Goal: Task Accomplishment & Management: Complete application form

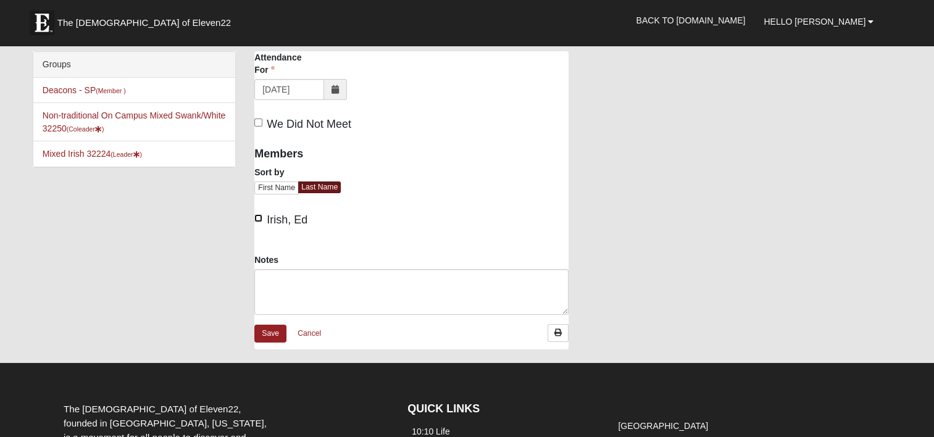
click at [259, 218] on input "Irish, Ed" at bounding box center [258, 218] width 8 height 8
checkbox input "true"
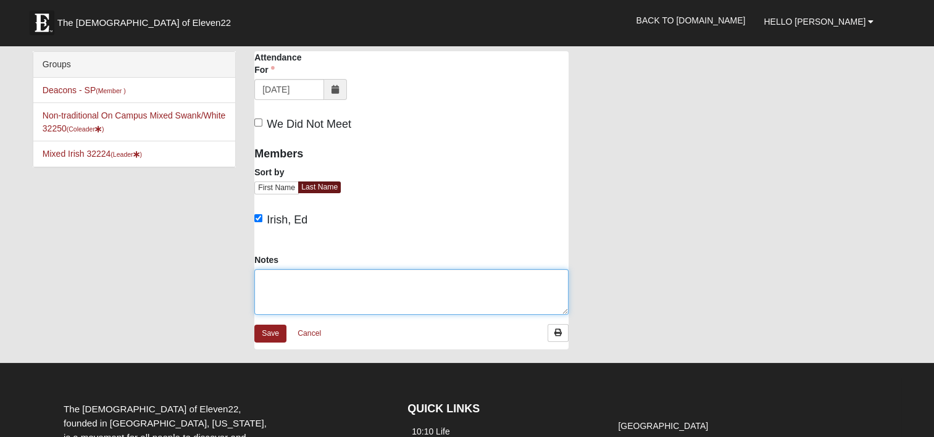
click at [284, 289] on textarea "Notes" at bounding box center [411, 292] width 314 height 46
paste textarea "Volunteers - 1 (Ed) Residents - 11 ([PERSON_NAME] 1, [PERSON_NAME], [PERSON_NAM…"
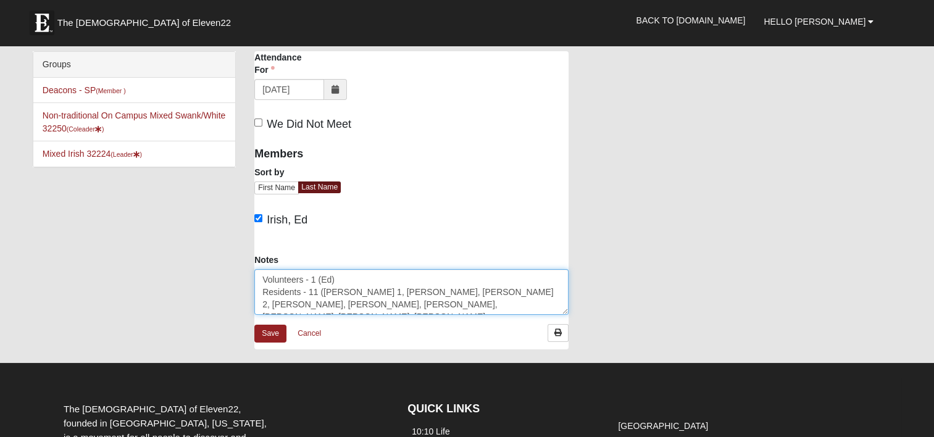
click at [263, 273] on textarea "Volunteers - 1 (Ed) Residents - 11 ([PERSON_NAME] 1, [PERSON_NAME], [PERSON_NAM…" at bounding box center [411, 292] width 314 height 46
type textarea "Volunteers - 1 (Ed) Residents - 11 ([PERSON_NAME] 1, [PERSON_NAME], [PERSON_NAM…"
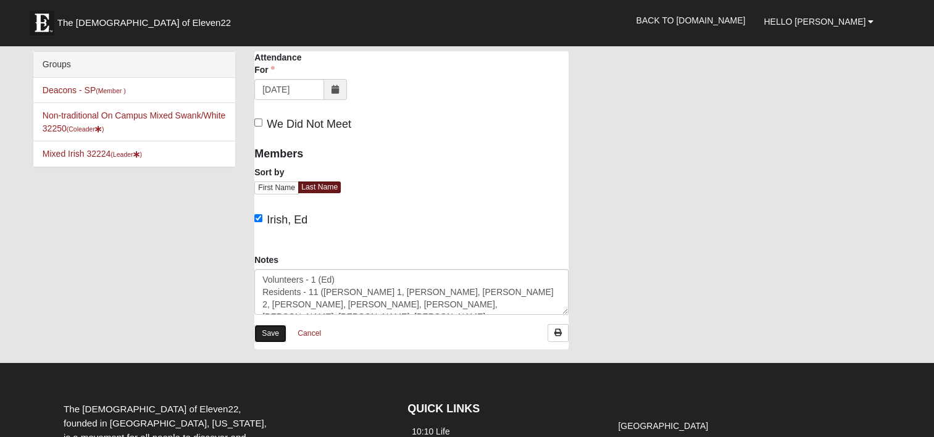
click at [272, 331] on link "Save" at bounding box center [270, 334] width 32 height 18
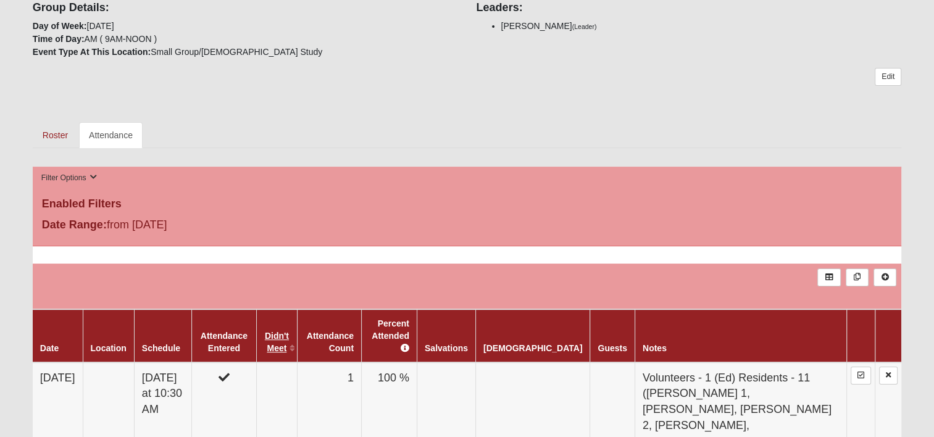
scroll to position [185, 0]
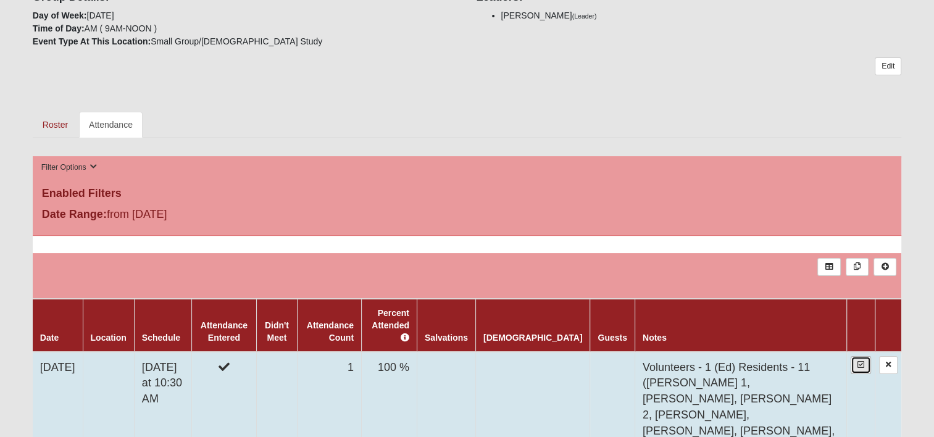
click at [863, 361] on icon at bounding box center [860, 364] width 7 height 7
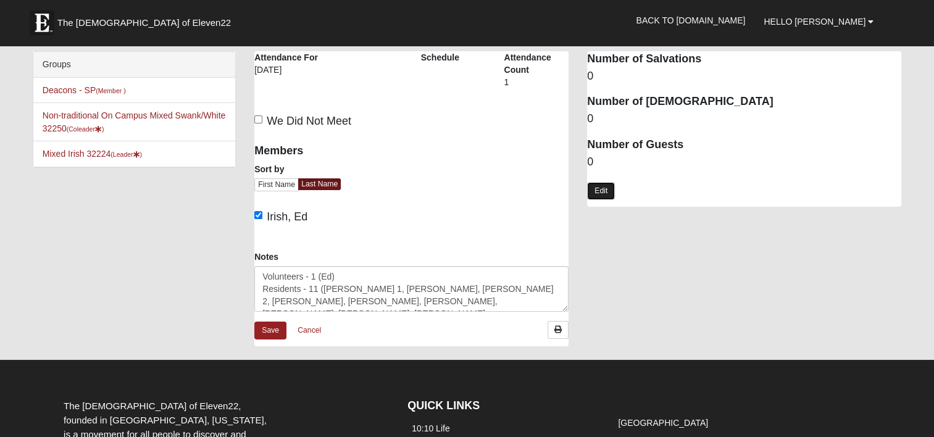
click at [597, 188] on link "Edit" at bounding box center [601, 191] width 28 height 18
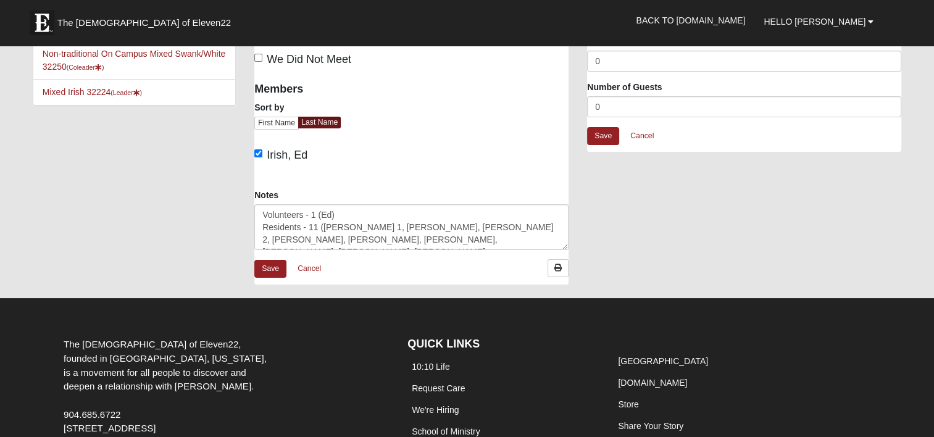
scroll to position [25, 0]
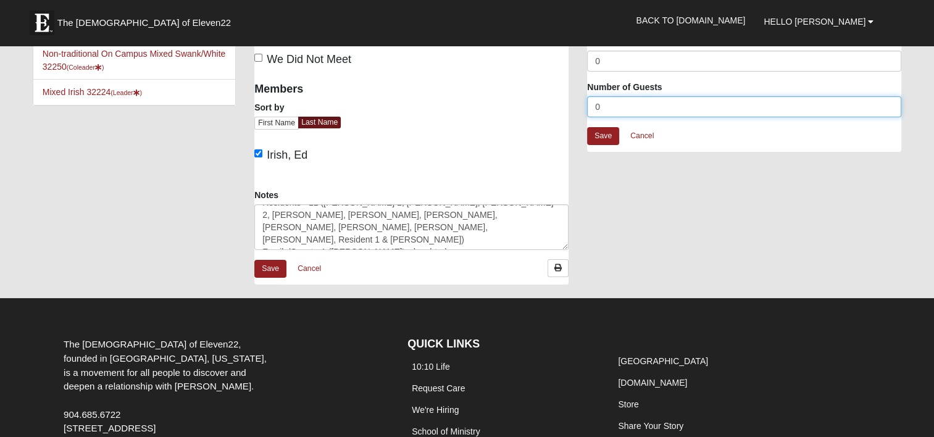
drag, startPoint x: 600, startPoint y: 106, endPoint x: 555, endPoint y: 114, distance: 45.7
click at [556, 114] on div "Windsor San Pablo - Bible Study Attendance Attendance For 10/1/2025 Schedule At…" at bounding box center [577, 143] width 665 height 307
type input "13"
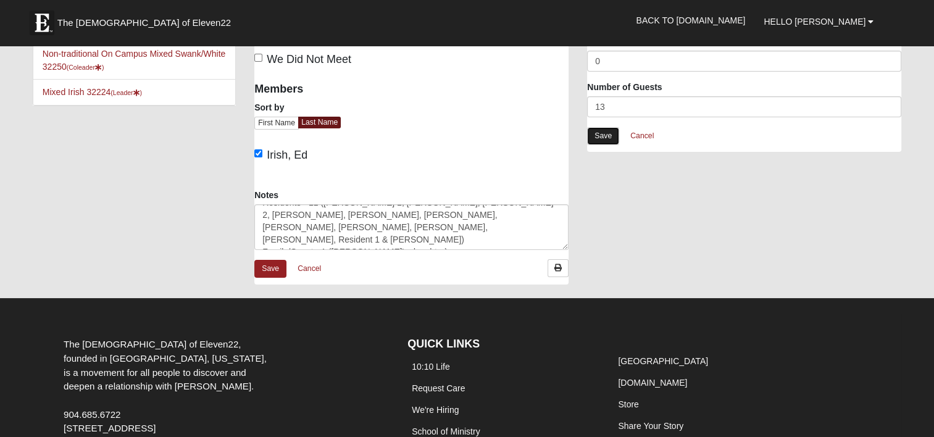
click at [604, 131] on link "Save" at bounding box center [603, 136] width 32 height 18
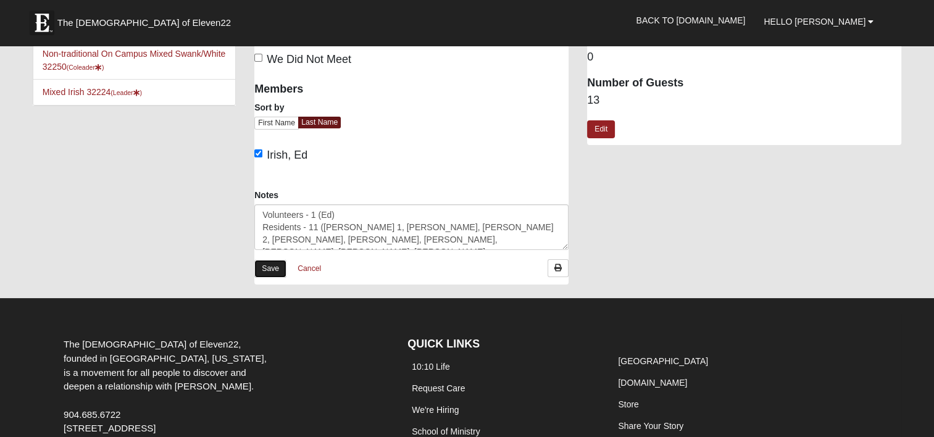
click at [266, 268] on link "Save" at bounding box center [270, 269] width 32 height 18
